Goal: Task Accomplishment & Management: Use online tool/utility

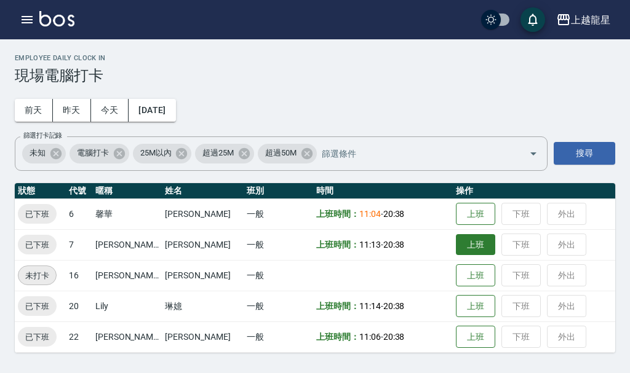
click at [456, 239] on button "上班" at bounding box center [475, 245] width 39 height 22
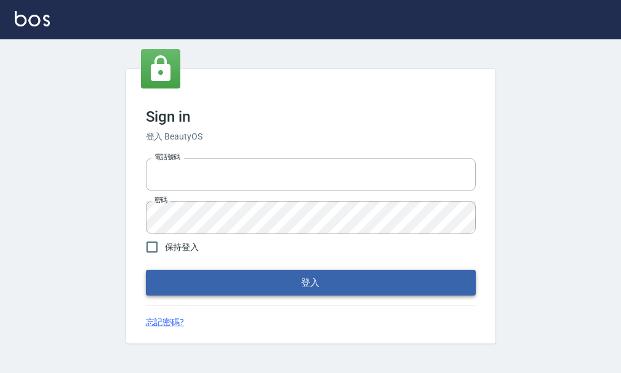
type input "25033354"
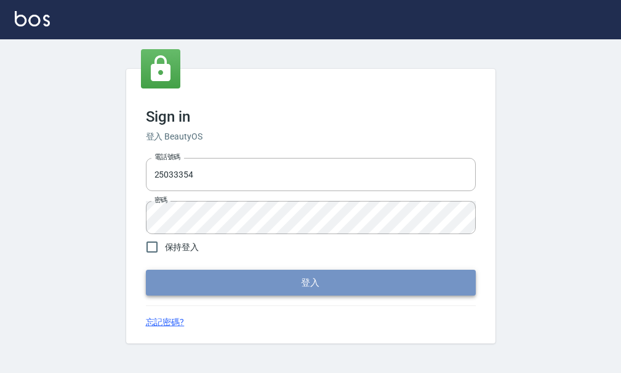
click at [303, 286] on button "登入" at bounding box center [311, 283] width 330 height 26
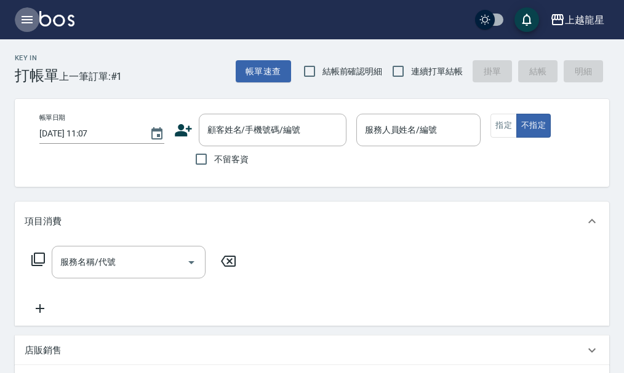
click at [29, 17] on icon "button" at bounding box center [27, 19] width 11 height 7
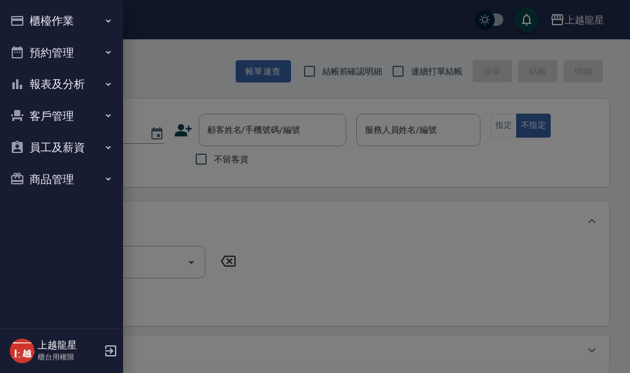
click at [41, 16] on button "櫃檯作業" at bounding box center [61, 21] width 113 height 32
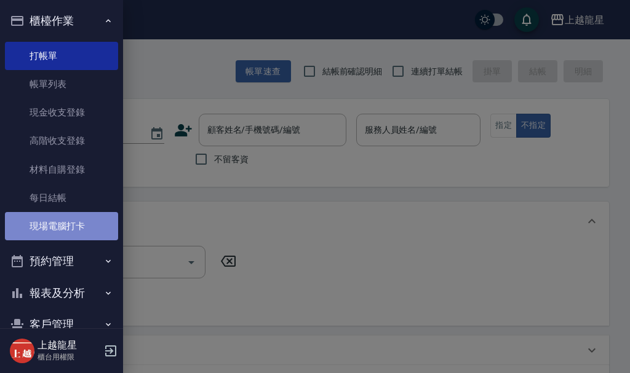
click at [74, 224] on link "現場電腦打卡" at bounding box center [61, 226] width 113 height 28
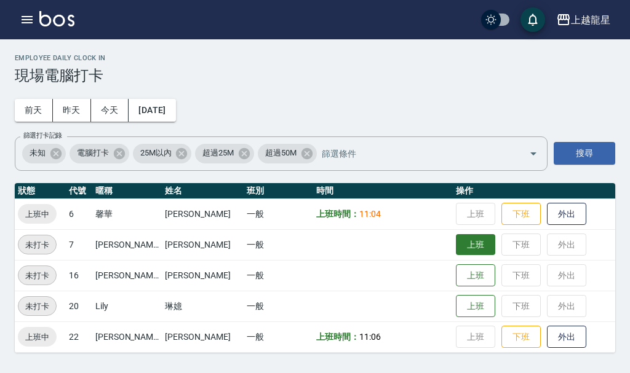
click at [457, 250] on button "上班" at bounding box center [475, 245] width 39 height 22
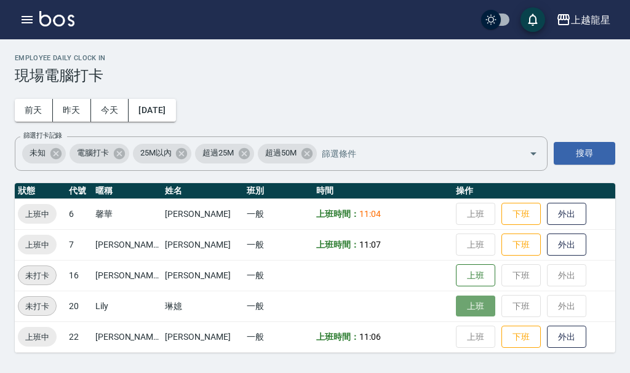
click at [456, 298] on button "上班" at bounding box center [475, 307] width 39 height 22
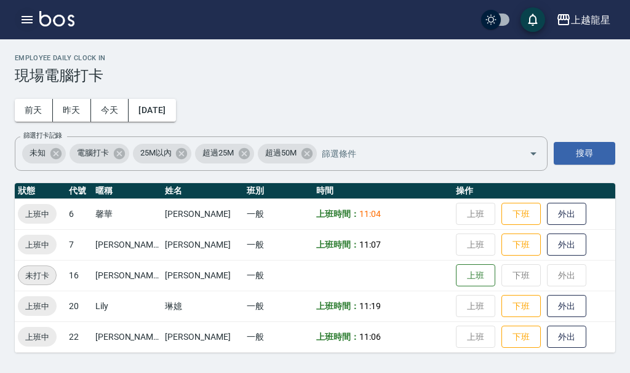
click at [27, 16] on icon "button" at bounding box center [27, 19] width 11 height 7
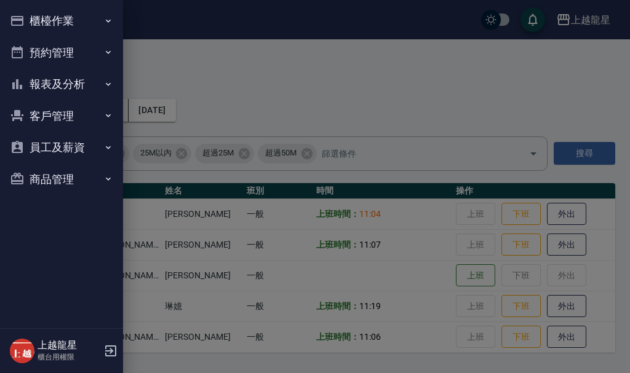
click at [46, 17] on button "櫃檯作業" at bounding box center [61, 21] width 113 height 32
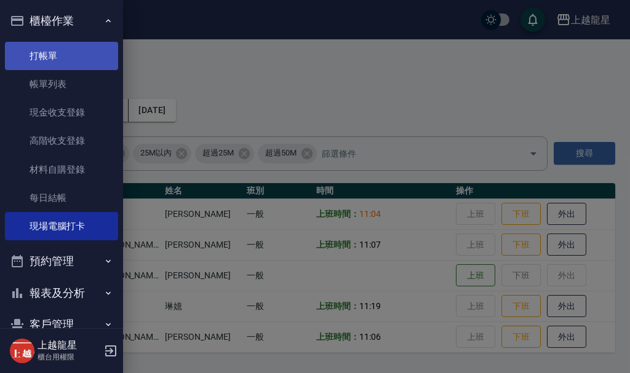
click at [74, 58] on link "打帳單" at bounding box center [61, 56] width 113 height 28
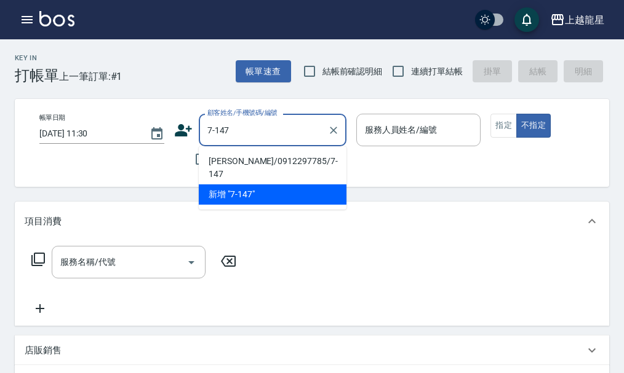
click at [234, 159] on li "李芷璇/0912297785/7-147" at bounding box center [273, 167] width 148 height 33
type input "李芷璇/0912297785/7-147"
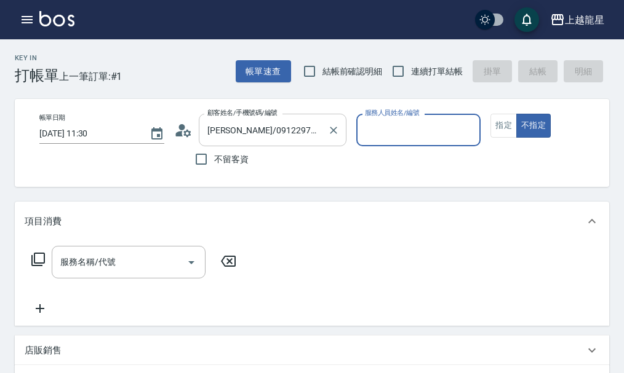
type input "雅君-7"
click at [187, 132] on icon at bounding box center [183, 130] width 18 height 18
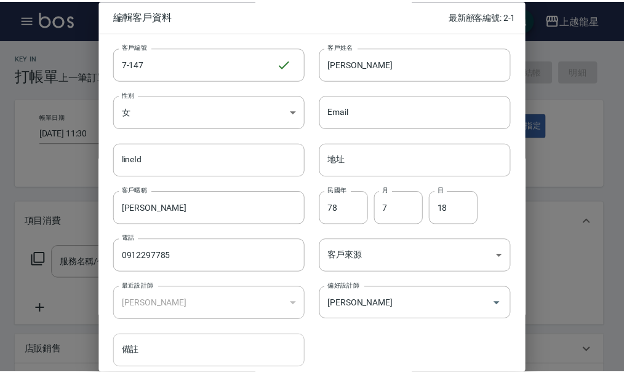
scroll to position [53, 0]
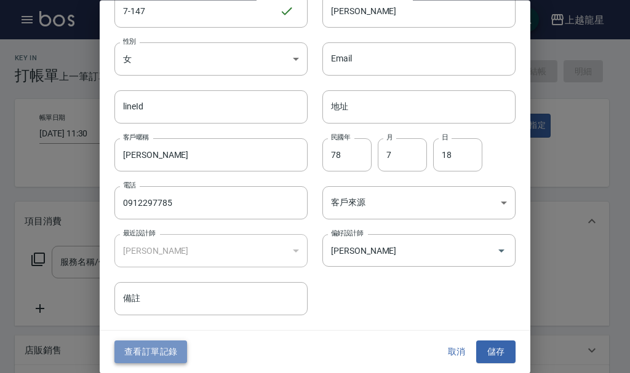
click at [160, 342] on button "查看訂單記錄" at bounding box center [150, 352] width 73 height 23
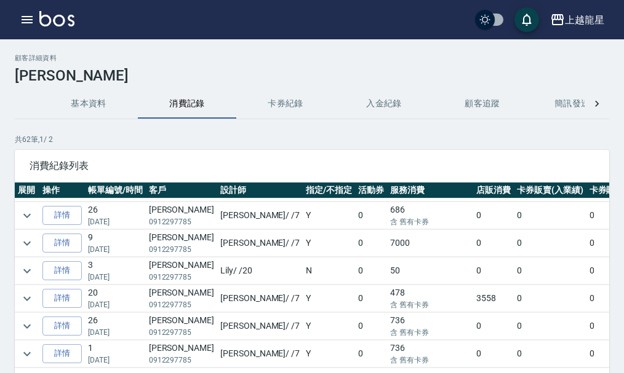
scroll to position [62, 0]
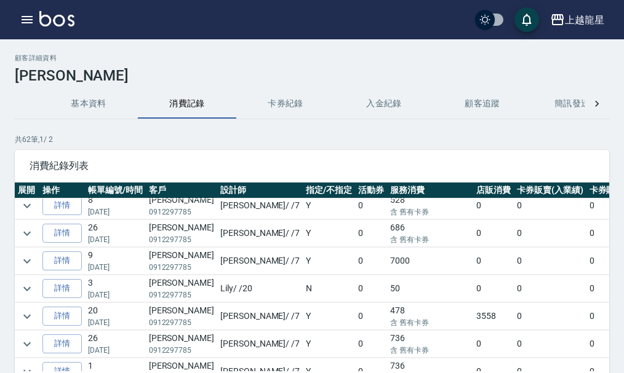
click at [36, 258] on td at bounding box center [27, 261] width 25 height 27
click at [33, 263] on icon "expand row" at bounding box center [27, 261] width 15 height 15
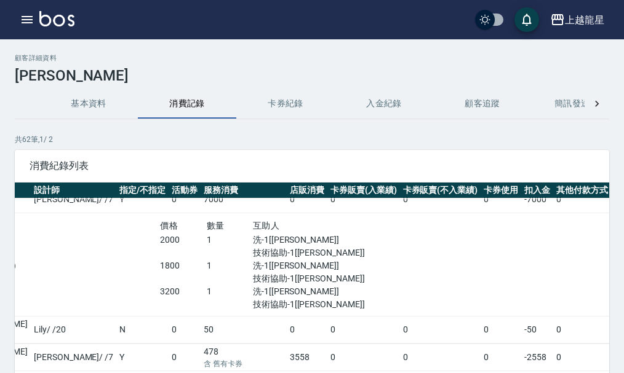
scroll to position [123, 303]
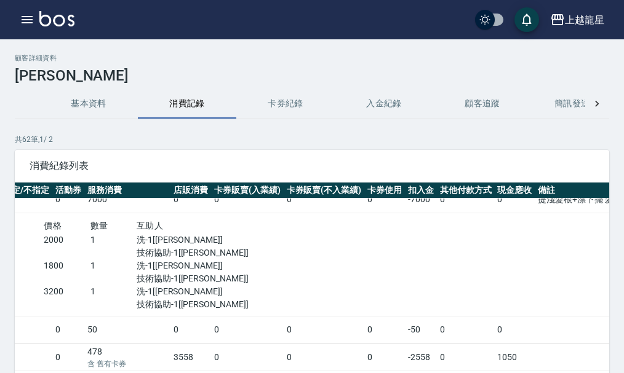
drag, startPoint x: 503, startPoint y: 356, endPoint x: 516, endPoint y: 356, distance: 12.9
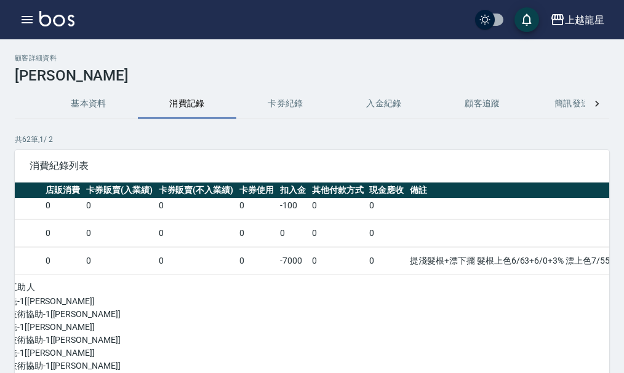
scroll to position [62, 458]
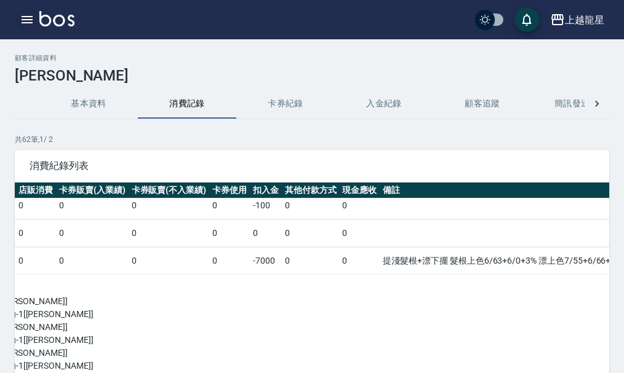
click at [29, 10] on button "button" at bounding box center [27, 19] width 25 height 25
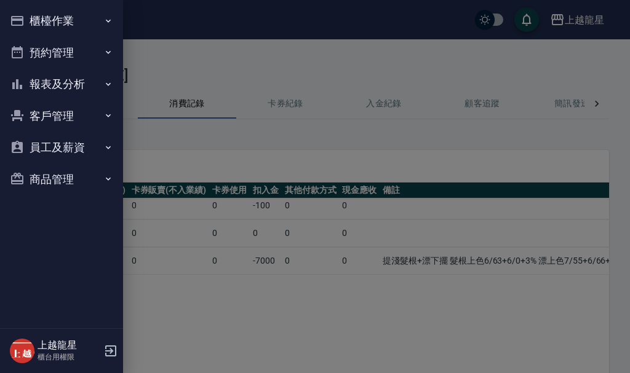
click at [29, 10] on button "櫃檯作業" at bounding box center [61, 21] width 113 height 32
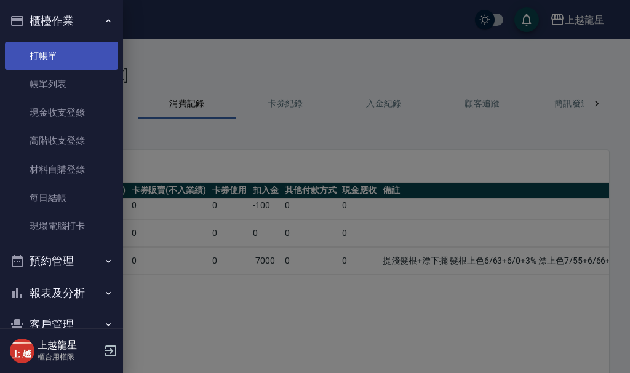
click at [47, 47] on link "打帳單" at bounding box center [61, 56] width 113 height 28
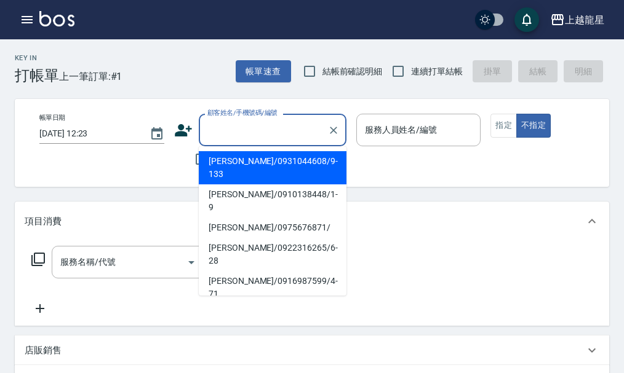
click at [250, 129] on input "顧客姓名/手機號碼/編號" at bounding box center [263, 130] width 118 height 22
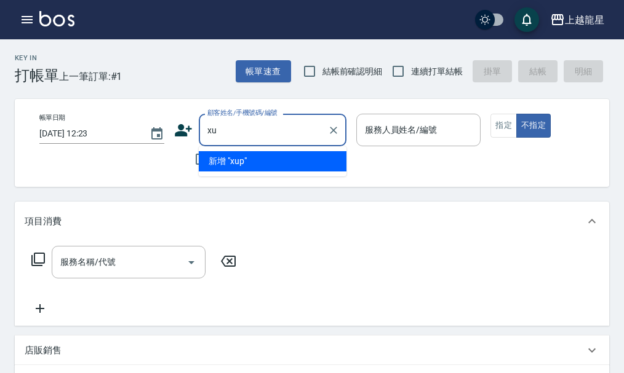
type input "x"
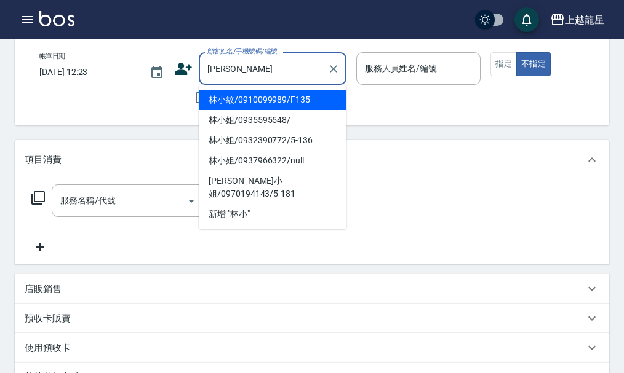
click at [261, 102] on li "林小紋/0910099989/F135" at bounding box center [273, 100] width 148 height 20
type input "林小紋/0910099989/F135"
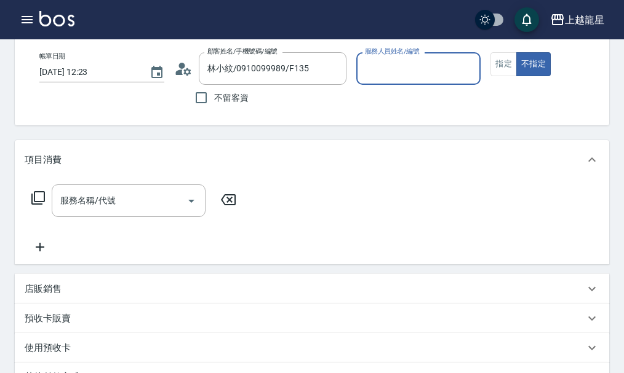
type input "馨華-6"
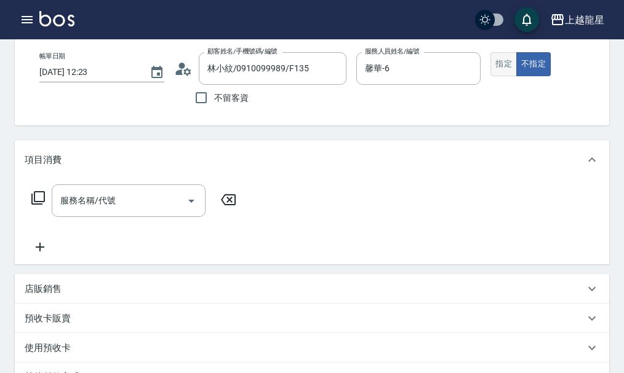
drag, startPoint x: 483, startPoint y: 60, endPoint x: 512, endPoint y: 64, distance: 29.8
click at [496, 62] on div "帳單日期 2025/10/06 12:23 顧客姓名/手機號碼/編號 林小紋/0910099989/F135 顧客姓名/手機號碼/編號 不留客資 服務人員姓名…" at bounding box center [323, 81] width 586 height 58
click at [512, 64] on button "指定" at bounding box center [503, 64] width 26 height 24
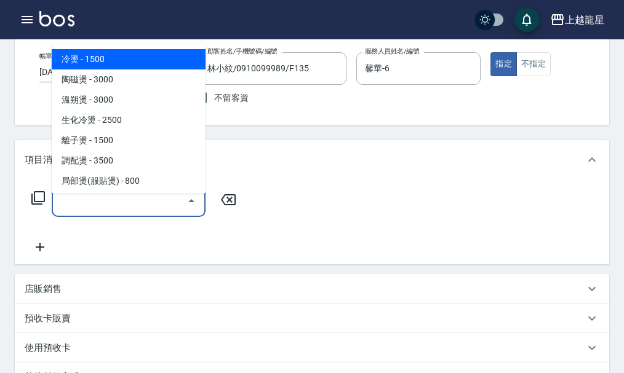
click at [145, 204] on input "服務名稱/代號" at bounding box center [119, 201] width 124 height 22
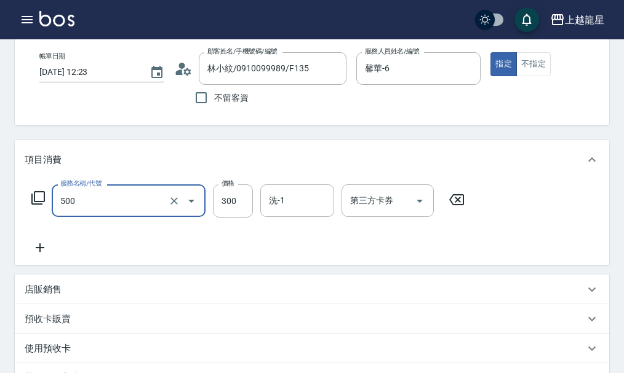
type input "一般洗髮(500)"
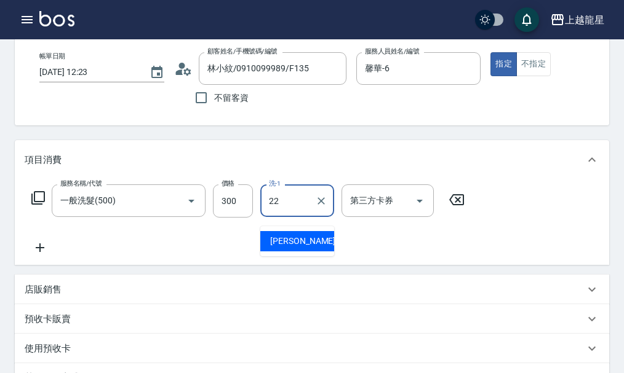
type input "阿琳-22"
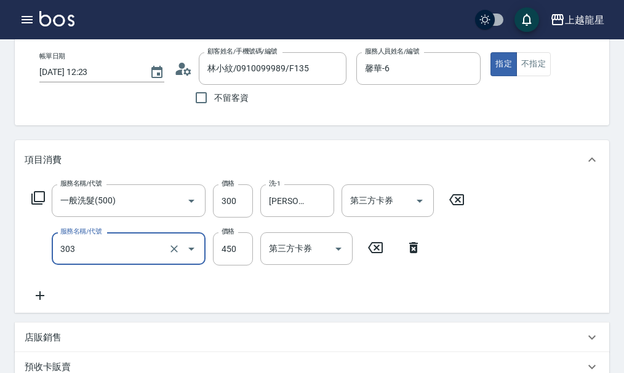
type input "剪髮(303)"
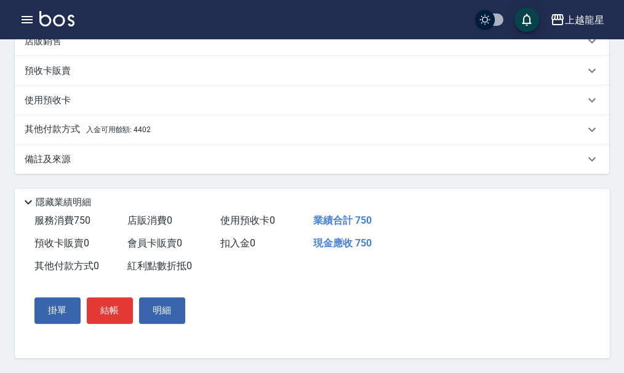
scroll to position [369, 0]
click at [46, 138] on div "其他付款方式 入金可用餘額: 4402" at bounding box center [312, 130] width 594 height 30
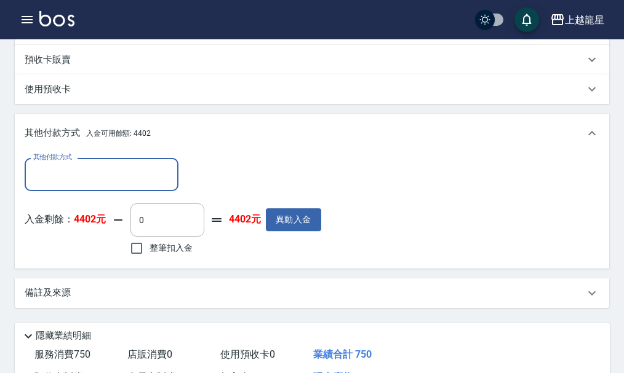
scroll to position [0, 0]
click at [148, 258] on input "整筆扣入金" at bounding box center [137, 249] width 26 height 26
checkbox input "true"
type input "750"
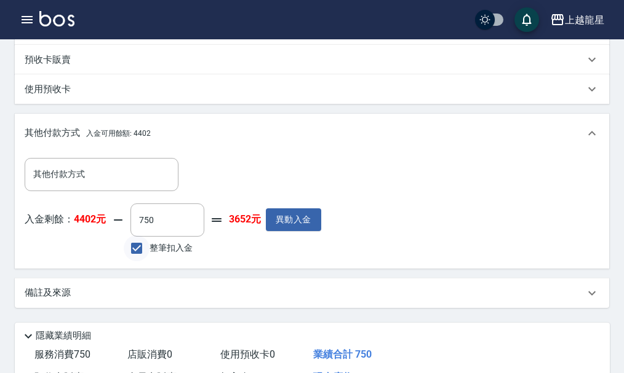
scroll to position [517, 0]
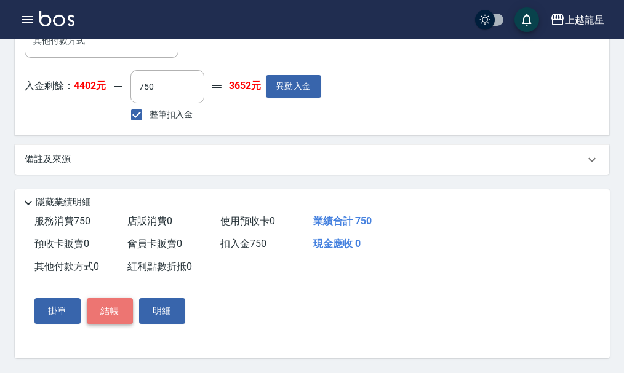
click at [112, 305] on button "結帳" at bounding box center [110, 311] width 46 height 26
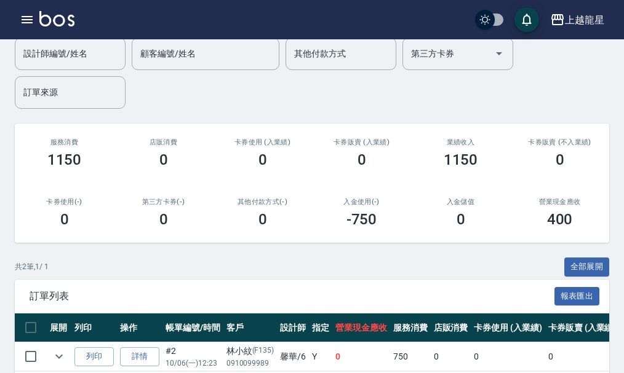
scroll to position [191, 0]
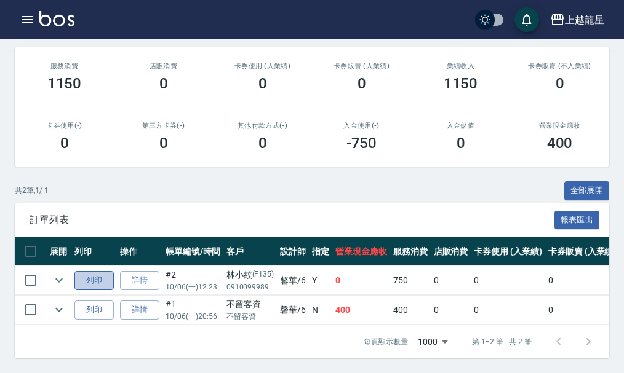
click at [100, 271] on button "列印" at bounding box center [93, 280] width 39 height 19
click at [63, 22] on img at bounding box center [56, 18] width 35 height 15
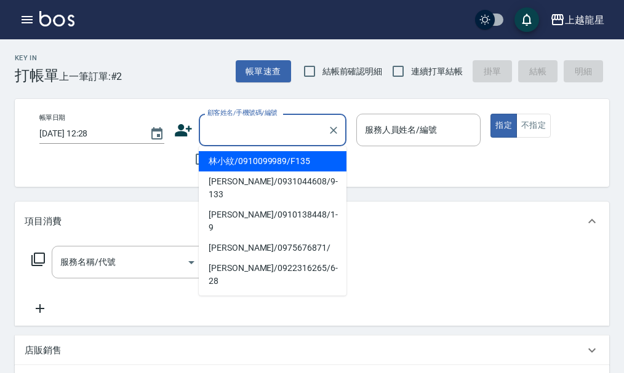
click at [245, 127] on input "顧客姓名/手機號碼/編號" at bounding box center [263, 130] width 118 height 22
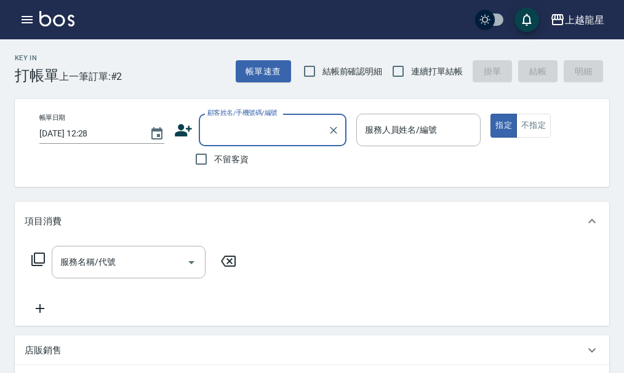
click at [244, 132] on input "顧客姓名/手機號碼/編號" at bounding box center [263, 130] width 118 height 22
click at [232, 175] on div "帳單日期 2025/10/06 12:28 顧客姓名/手機號碼/編號 顧客姓名/手機號碼/編號 不留客資 服務人員姓名/編號 服務人員姓名/編號 指定 不指定" at bounding box center [322, 143] width 615 height 88
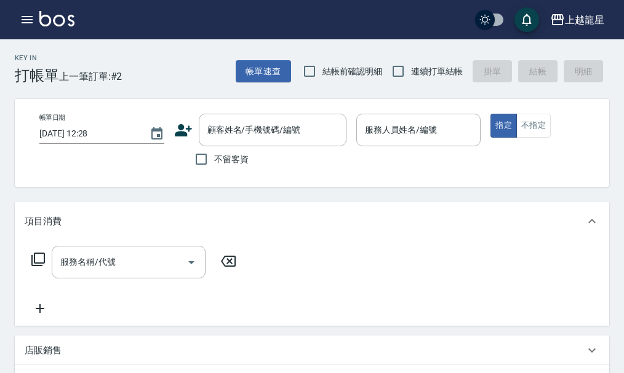
click at [231, 157] on span "不留客資" at bounding box center [231, 159] width 34 height 13
click at [214, 157] on input "不留客資" at bounding box center [201, 159] width 26 height 26
checkbox input "true"
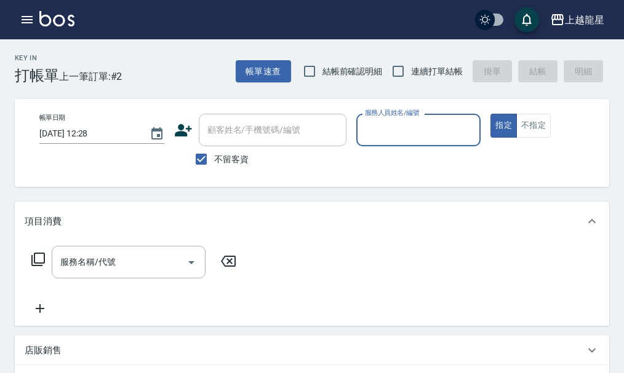
click at [388, 115] on label "服務人員姓名/編號" at bounding box center [392, 112] width 54 height 9
click at [388, 119] on input "服務人員姓名/編號" at bounding box center [419, 130] width 114 height 22
click at [390, 143] on div "服務人員姓名/編號" at bounding box center [418, 130] width 125 height 33
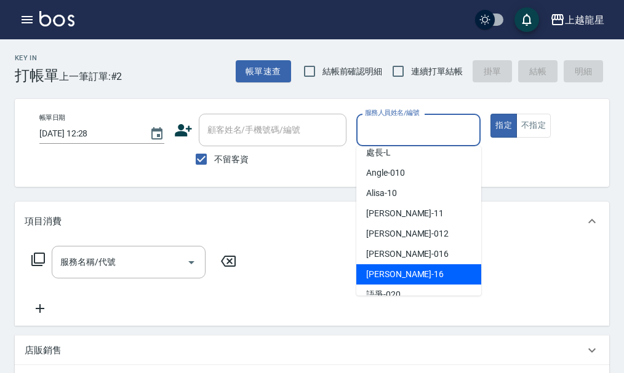
scroll to position [246, 0]
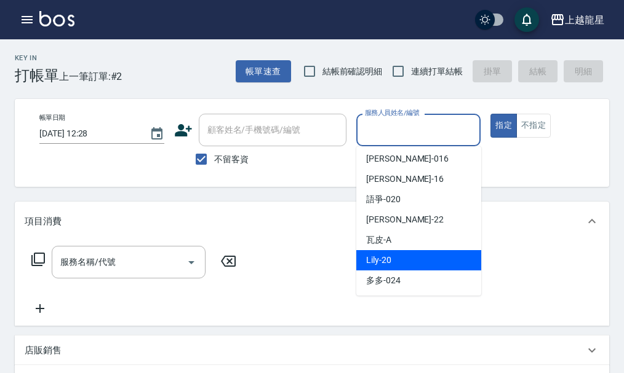
click at [388, 256] on span "Lily -20" at bounding box center [378, 260] width 25 height 13
type input "Lily-20"
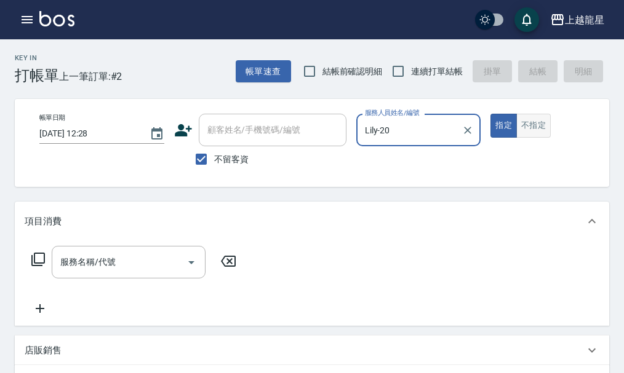
click at [529, 126] on button "不指定" at bounding box center [533, 126] width 34 height 24
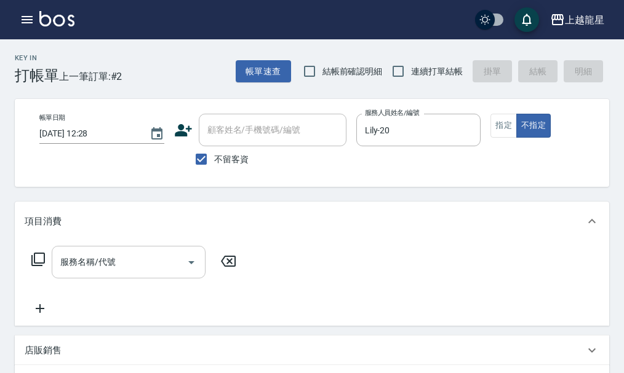
click at [115, 273] on input "服務名稱/代號" at bounding box center [119, 263] width 124 height 22
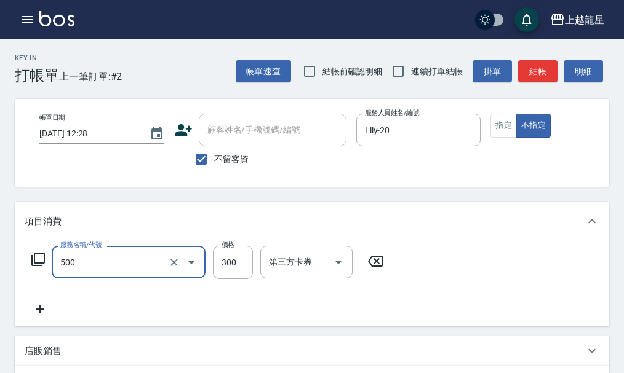
type input "一般洗髮(500)"
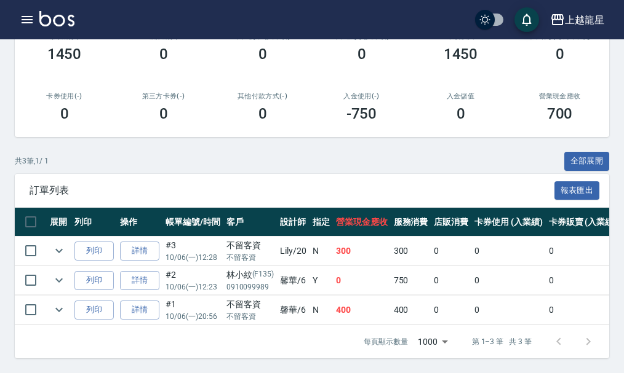
scroll to position [220, 0]
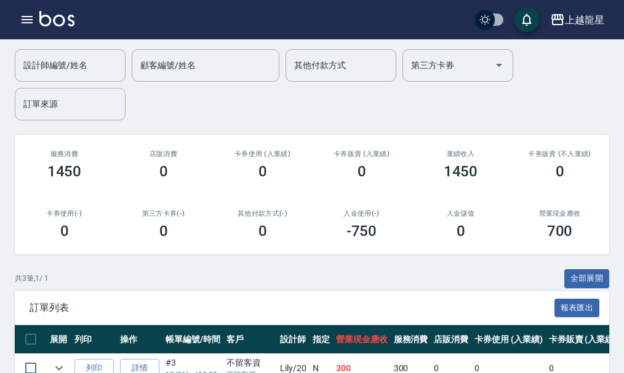
scroll to position [159, 0]
